Goal: Ask a question

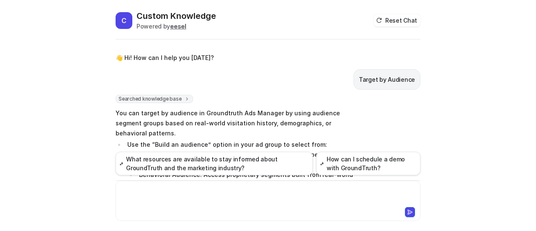
click at [172, 193] on div at bounding box center [268, 195] width 300 height 19
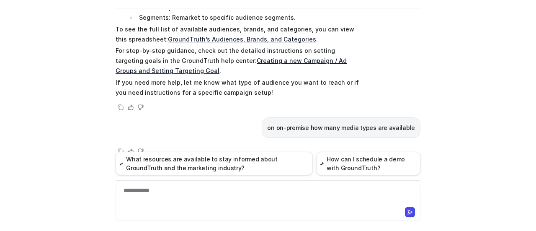
scroll to position [149, 0]
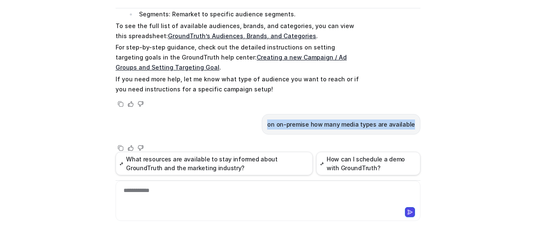
drag, startPoint x: 272, startPoint y: 113, endPoint x: 417, endPoint y: 114, distance: 144.3
click at [417, 114] on div "on on-premise how many media types are available" at bounding box center [340, 124] width 159 height 20
copy p "on on-premise how many media types are available"
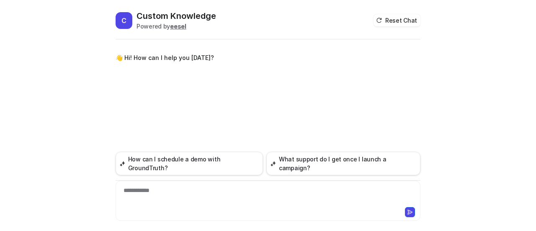
click at [174, 192] on div "**********" at bounding box center [268, 195] width 301 height 19
paste div
click at [164, 189] on div "**********" at bounding box center [268, 195] width 301 height 19
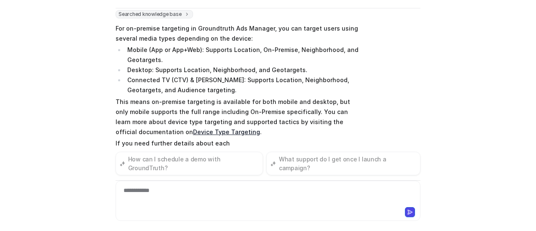
scroll to position [65, 0]
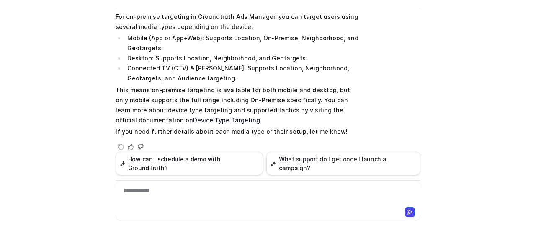
click at [406, 87] on div "Searched knowledge base search_queries : [ "on-premise targeting media types av…" at bounding box center [267, 74] width 305 height 153
click at [193, 121] on link "Device Type Targeting" at bounding box center [226, 119] width 67 height 7
click at [235, 190] on div "**********" at bounding box center [268, 195] width 301 height 19
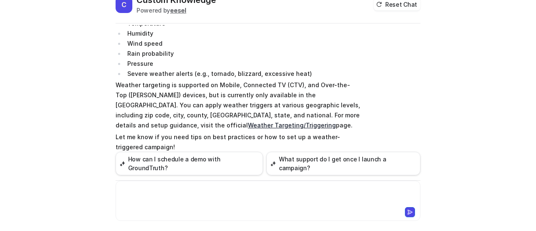
scroll to position [31, 0]
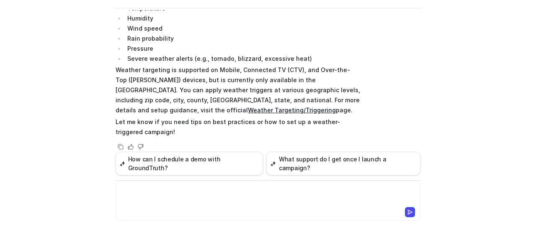
click at [219, 195] on div at bounding box center [268, 195] width 301 height 19
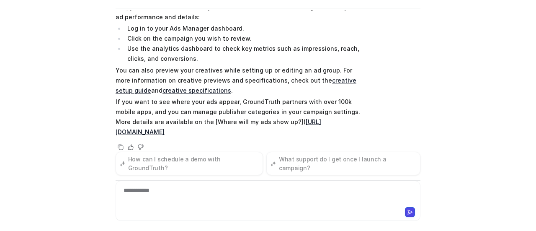
scroll to position [503, 0]
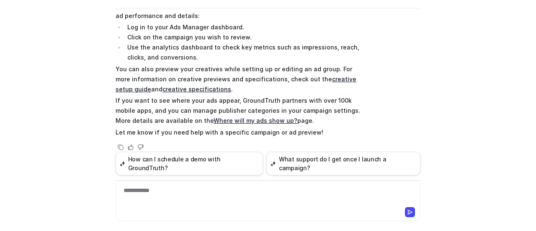
click at [223, 118] on link "Where will my ads show up?" at bounding box center [255, 120] width 84 height 7
